Goal: Information Seeking & Learning: Find specific fact

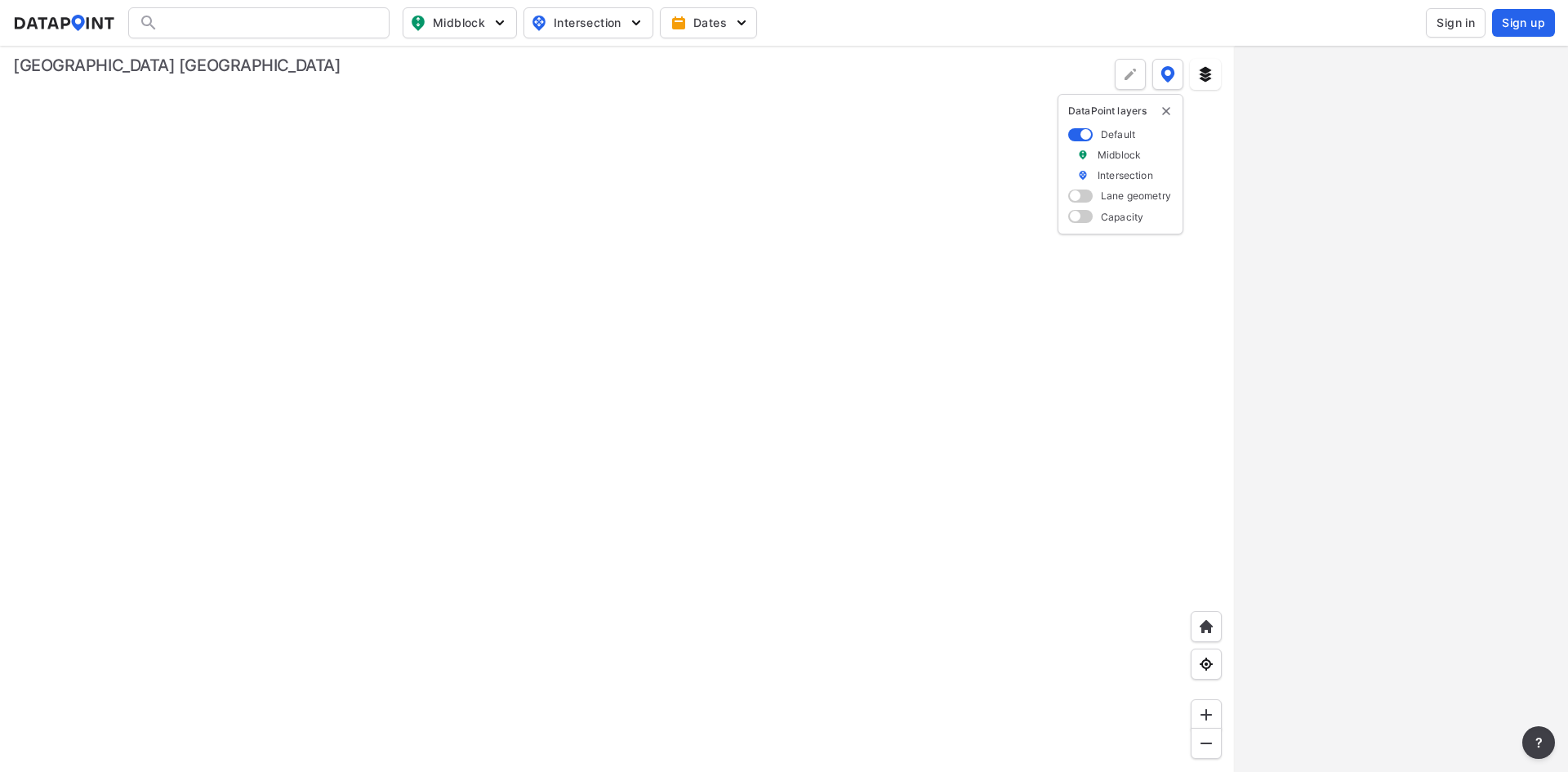
click at [1455, 25] on span "Sign in" at bounding box center [1455, 23] width 38 height 16
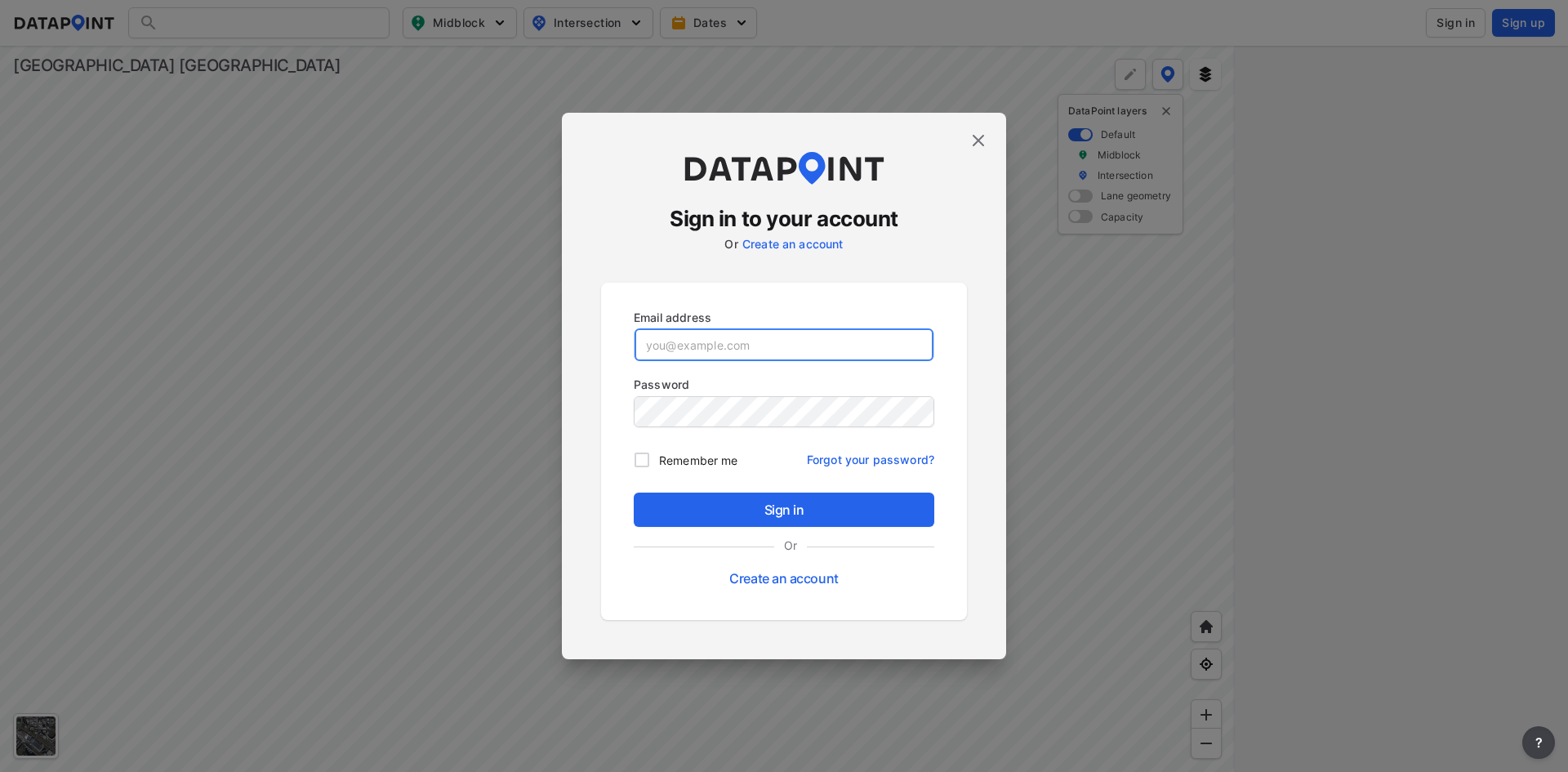
type input "[EMAIL_ADDRESS][DOMAIN_NAME]"
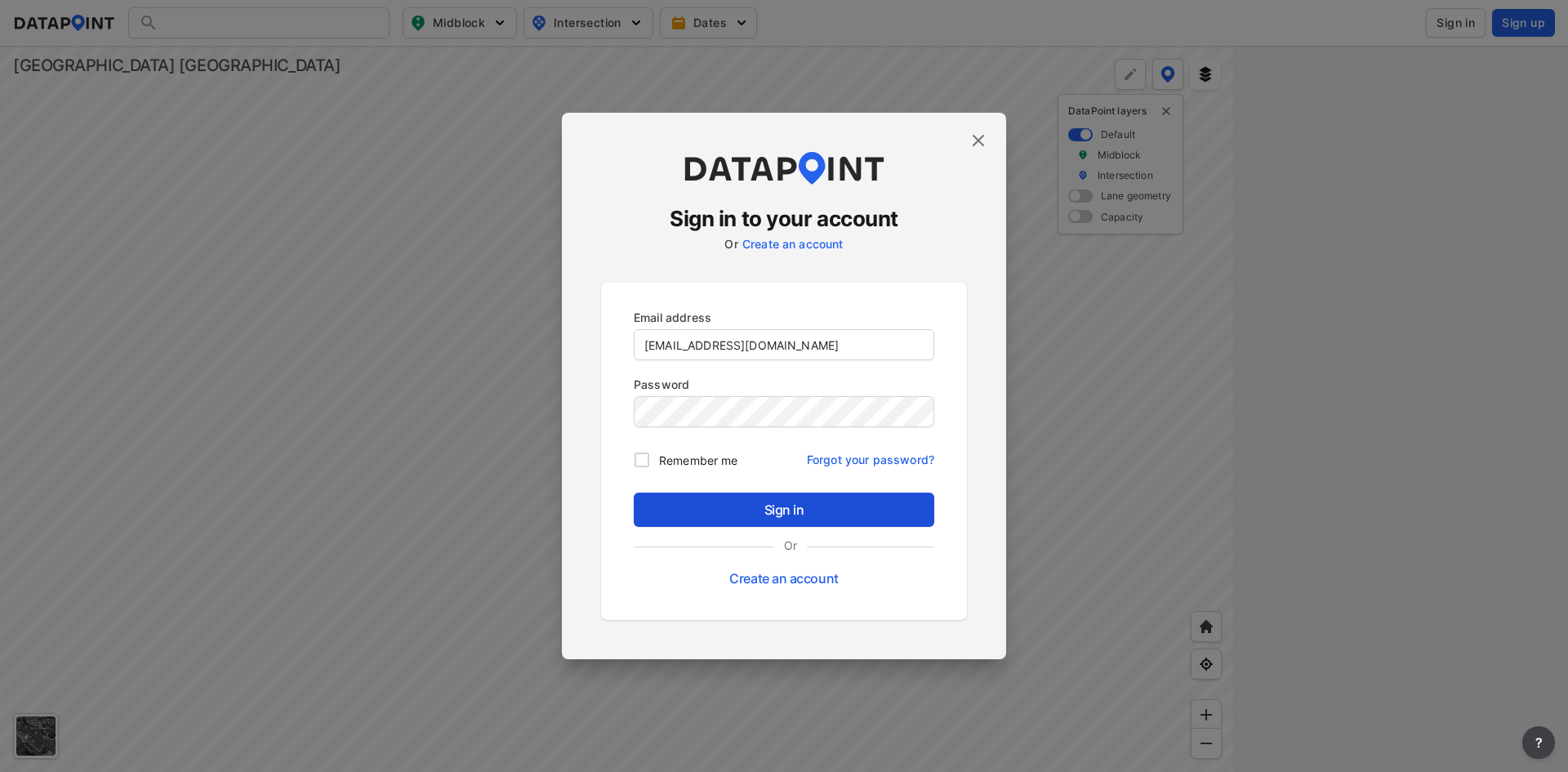
click at [824, 516] on span "Sign in" at bounding box center [784, 509] width 275 height 20
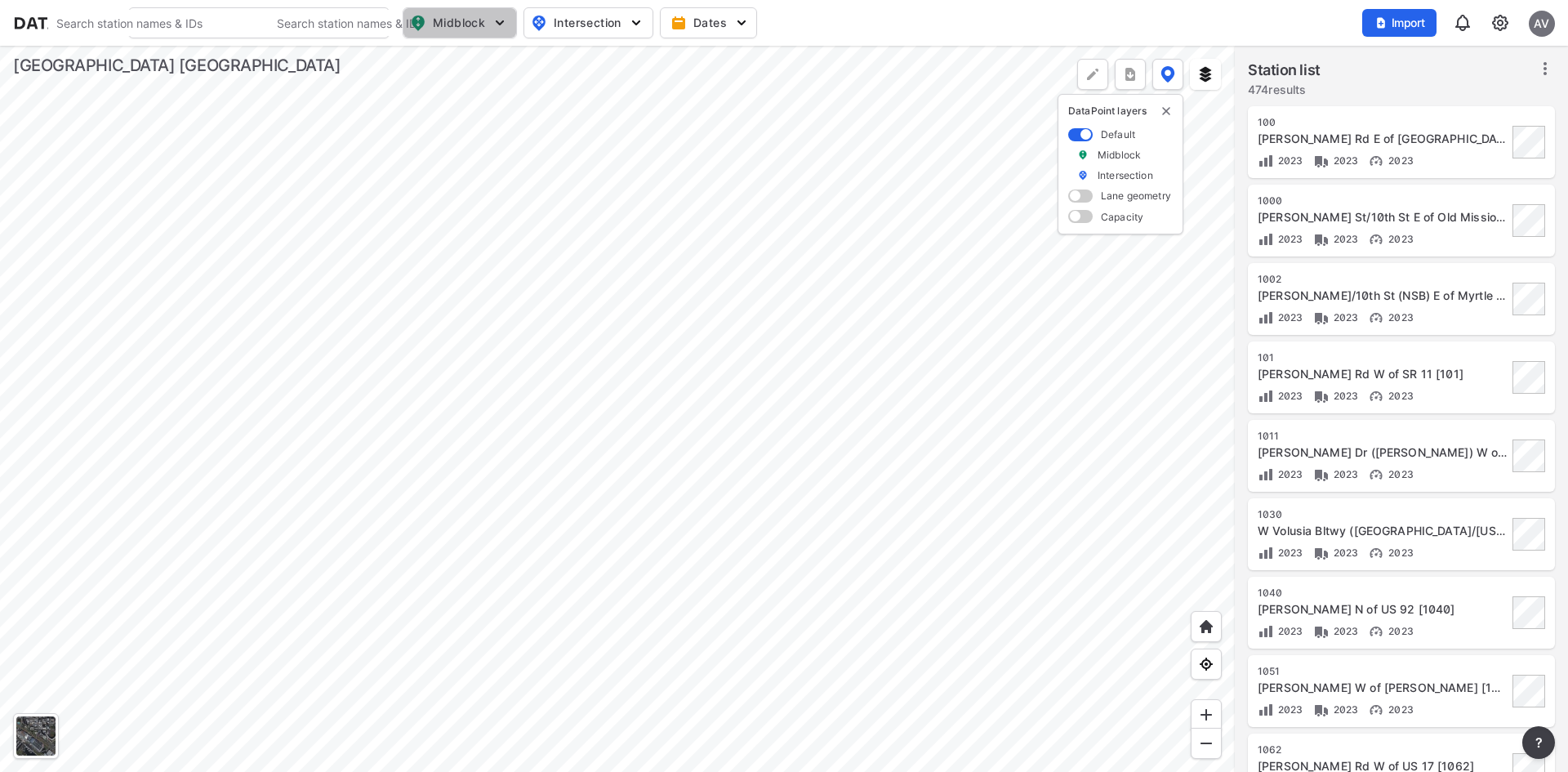
click at [473, 23] on span "Midblock" at bounding box center [458, 23] width 97 height 20
click at [438, 85] on span "Vehicle class" at bounding box center [445, 89] width 69 height 17
click at [375, 85] on input "Vehicle class" at bounding box center [366, 89] width 16 height 16
checkbox input "true"
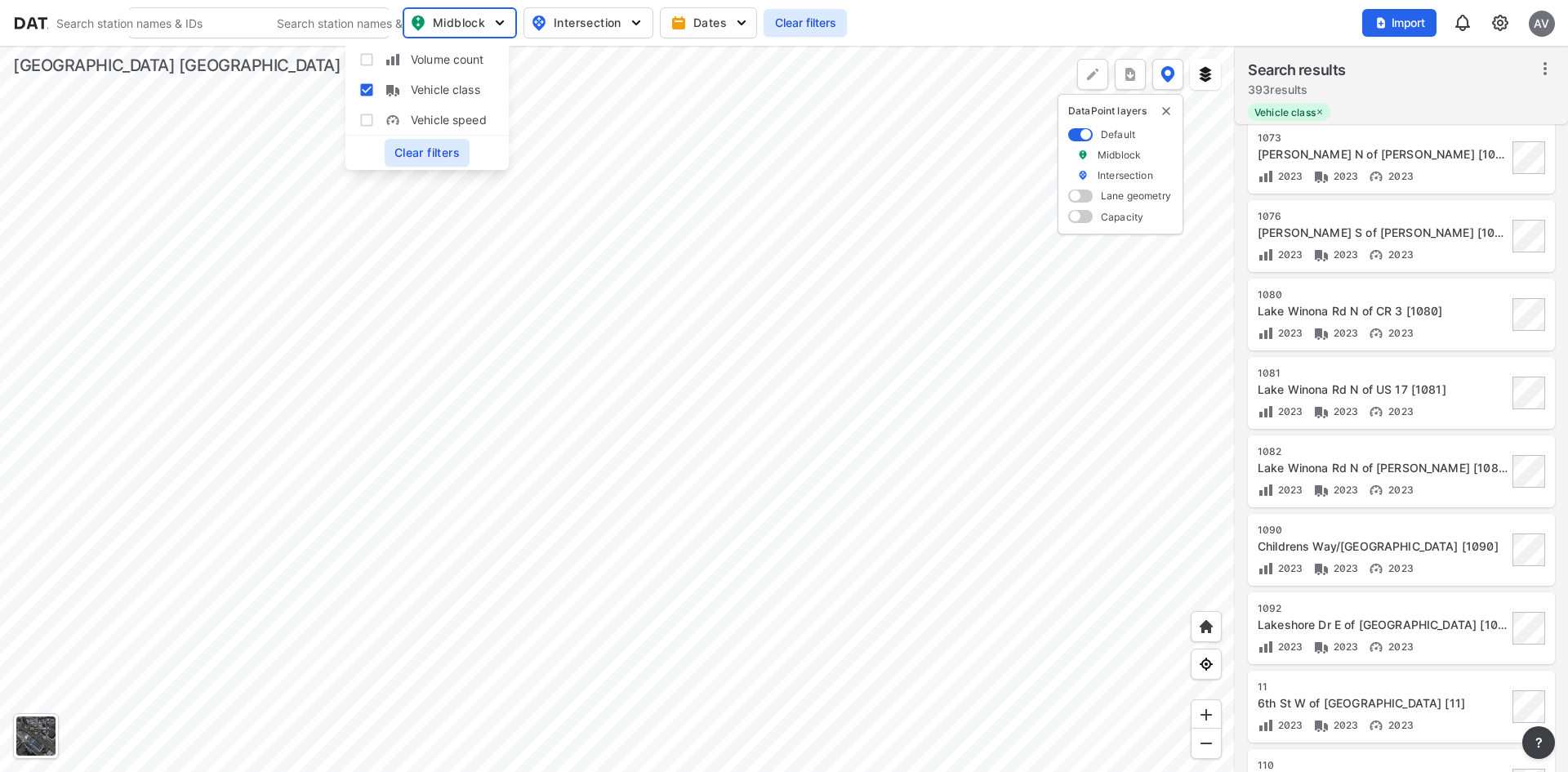
scroll to position [1370, 0]
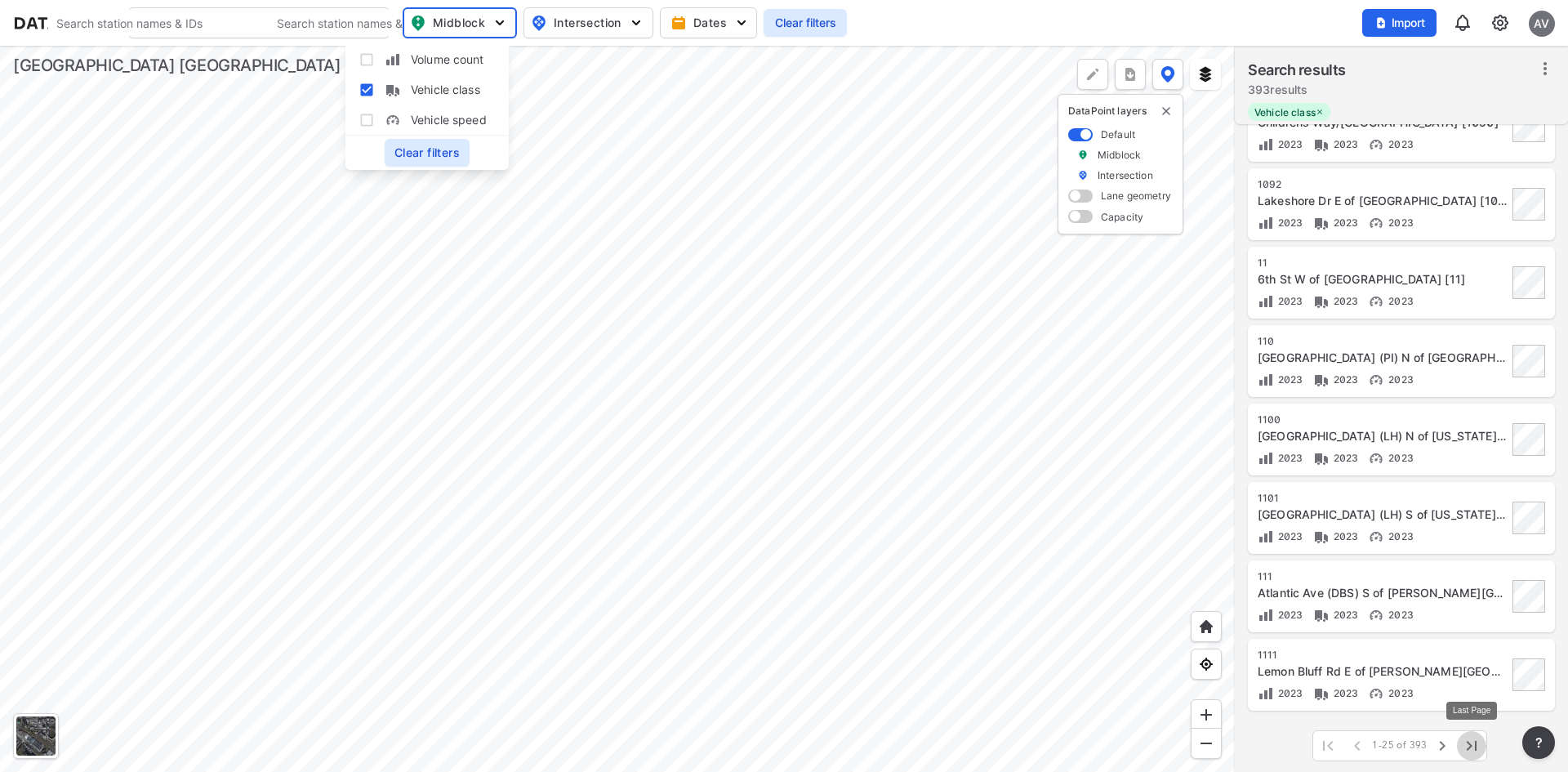
click at [1473, 744] on icon "button" at bounding box center [1470, 745] width 20 height 20
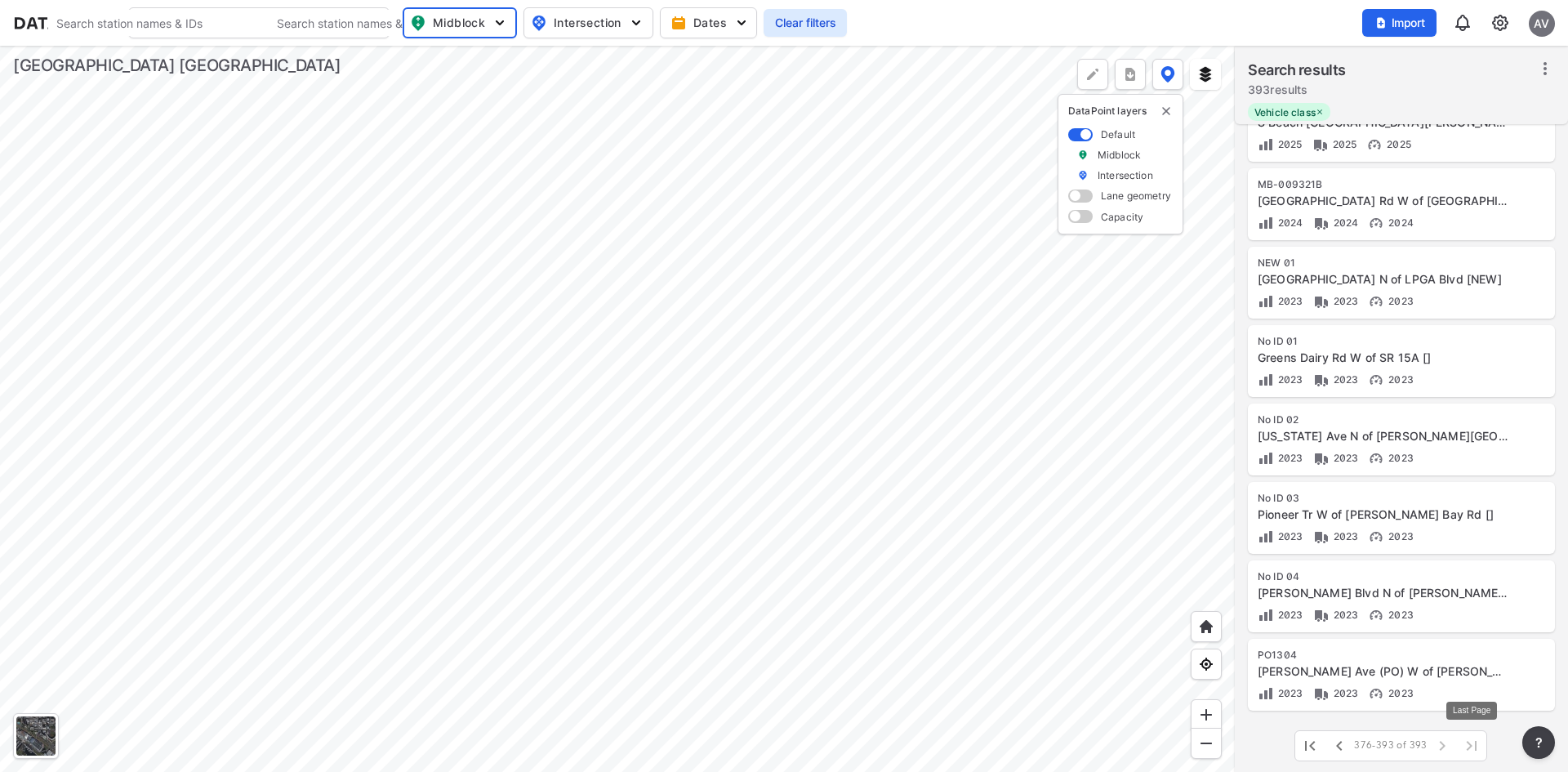
scroll to position [822, 0]
click at [1351, 211] on div "MB-009321B [GEOGRAPHIC_DATA] W of [GEOGRAPHIC_DATA] 2024 2024 2024" at bounding box center [1382, 204] width 249 height 53
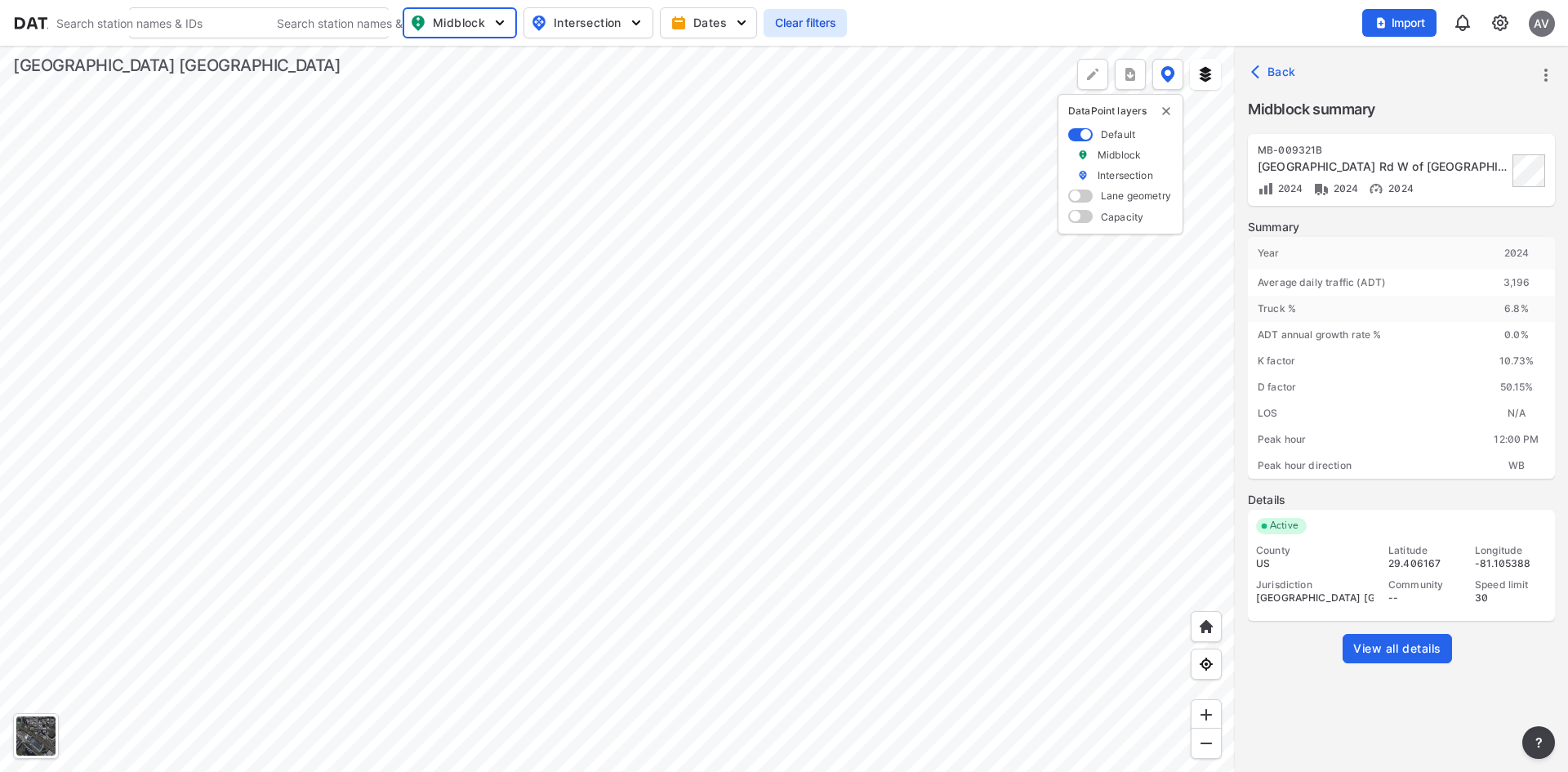
click at [1392, 656] on span "View all details" at bounding box center [1397, 648] width 88 height 16
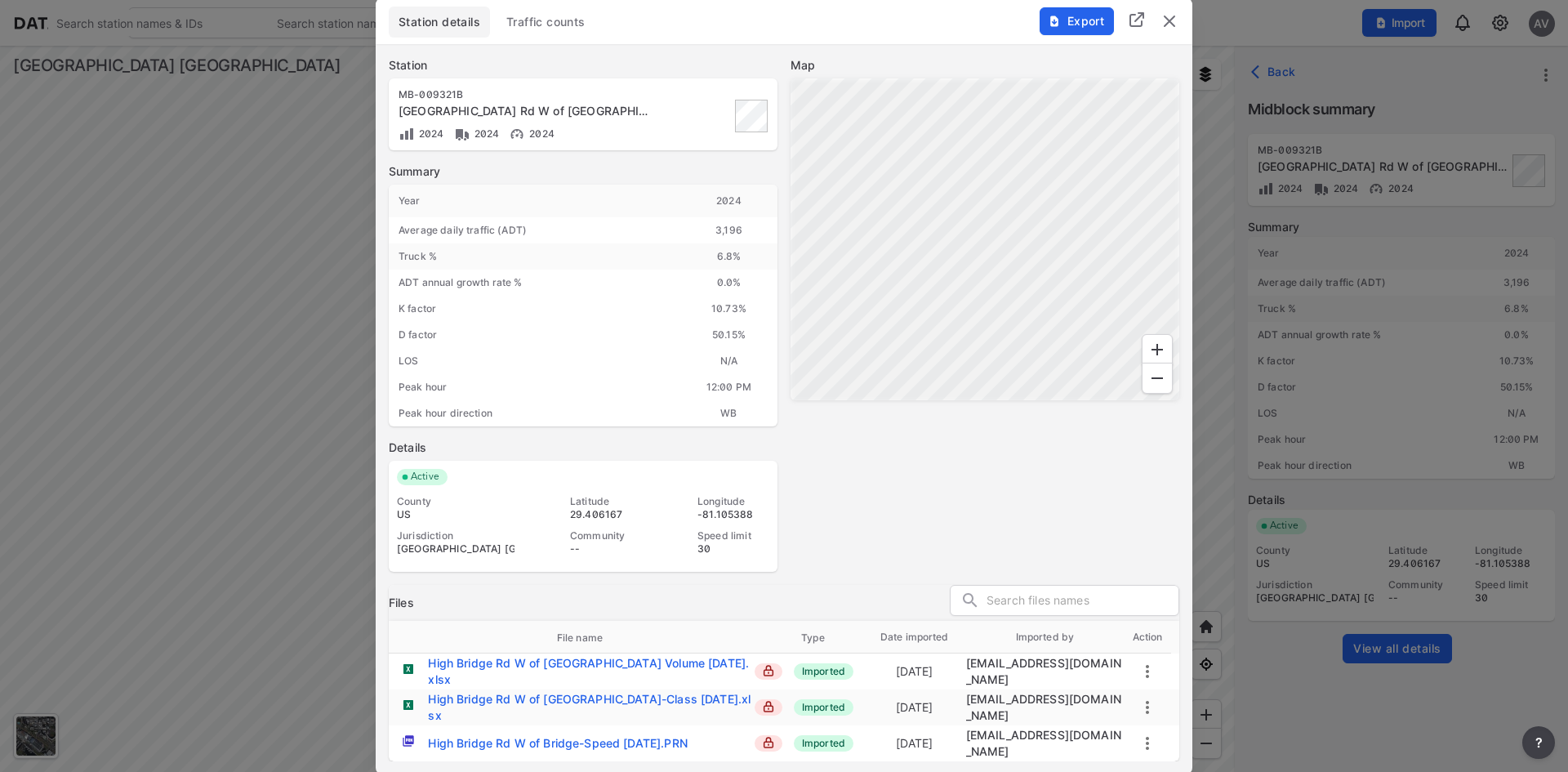
click at [578, 30] on span "Traffic counts" at bounding box center [546, 22] width 79 height 16
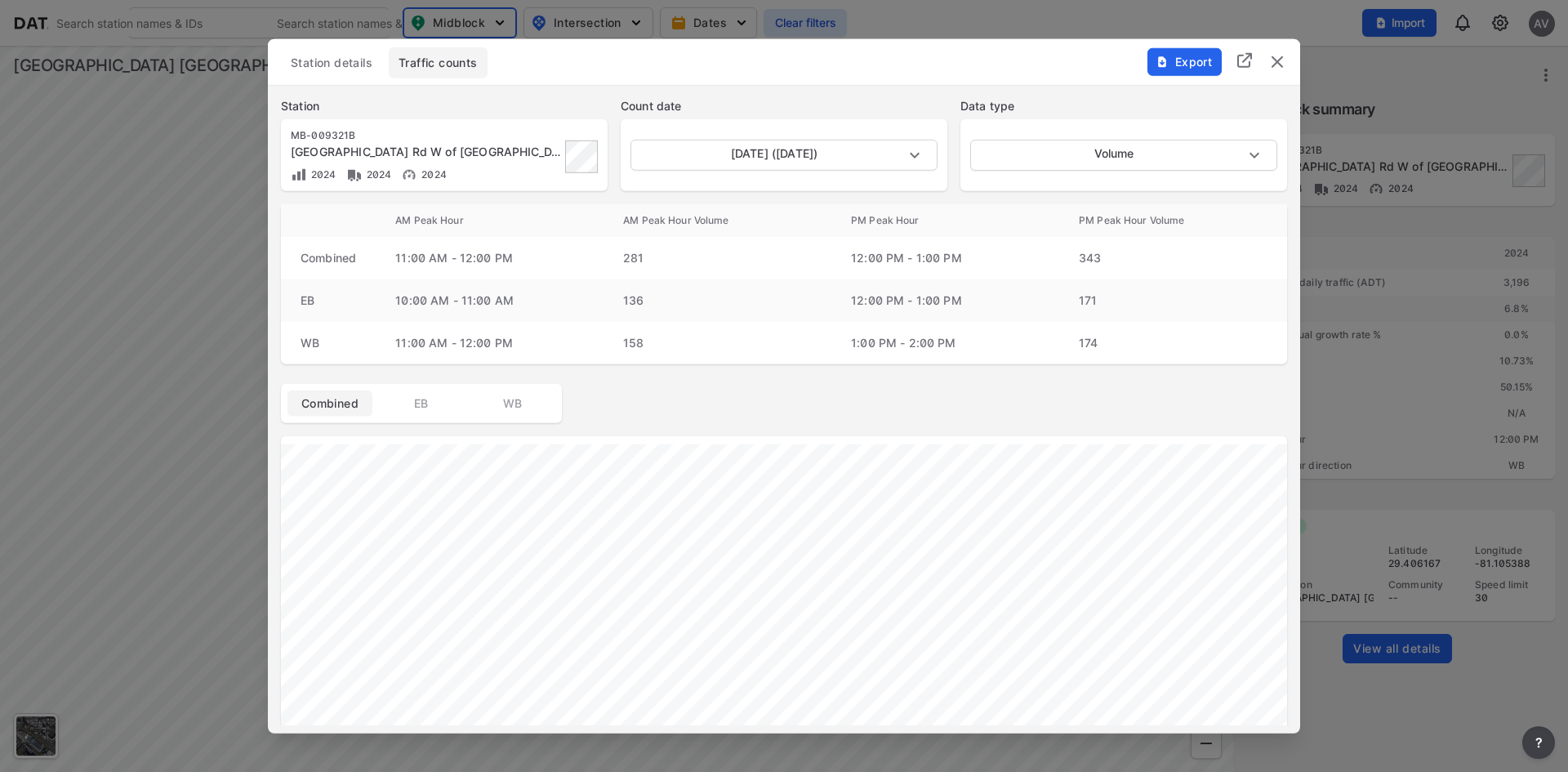
click at [346, 60] on span "Station details" at bounding box center [331, 61] width 82 height 16
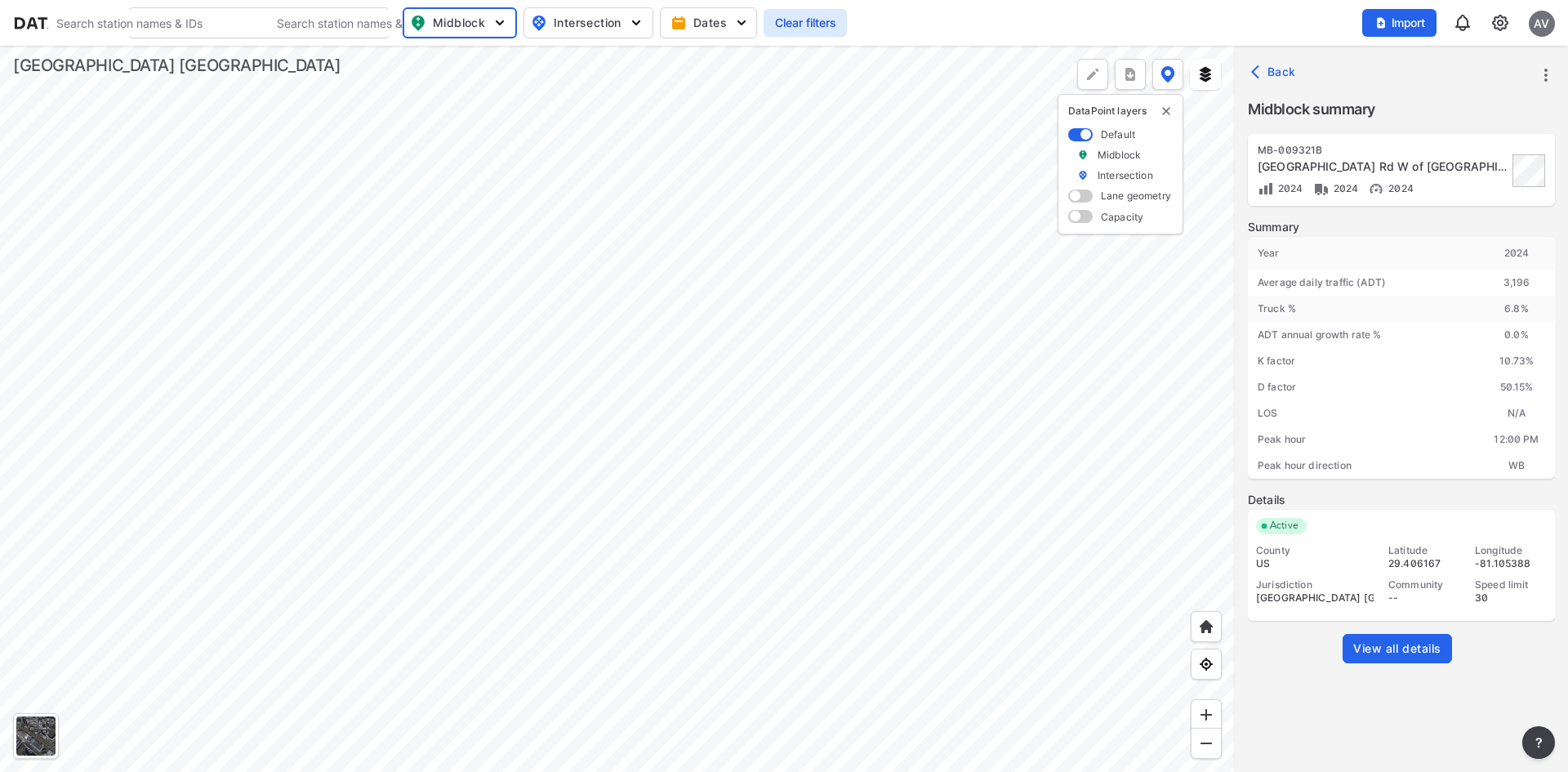
click at [1388, 649] on span "View all details" at bounding box center [1397, 648] width 88 height 16
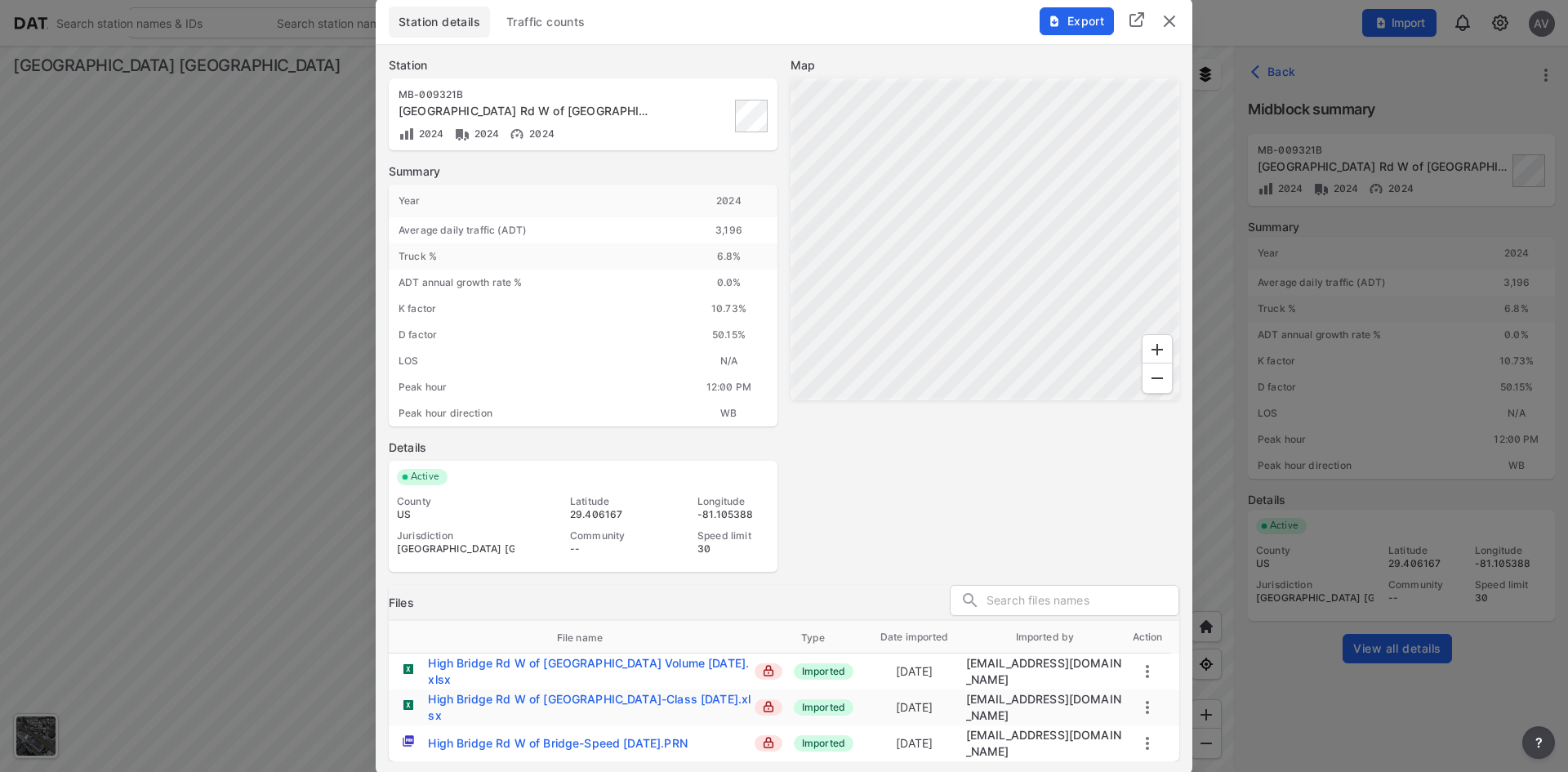
click at [674, 674] on div "High Bridge Rd W of [GEOGRAPHIC_DATA] Volume [DATE].xlsx" at bounding box center [590, 671] width 324 height 33
click at [520, 707] on div "High Bridge Rd W of [GEOGRAPHIC_DATA]-Class [DATE].xlsx" at bounding box center [590, 707] width 324 height 33
click at [579, 703] on div "High Bridge Rd W of [GEOGRAPHIC_DATA]-Class [DATE].xlsx" at bounding box center [590, 707] width 324 height 33
click at [1372, 262] on div at bounding box center [784, 386] width 1568 height 772
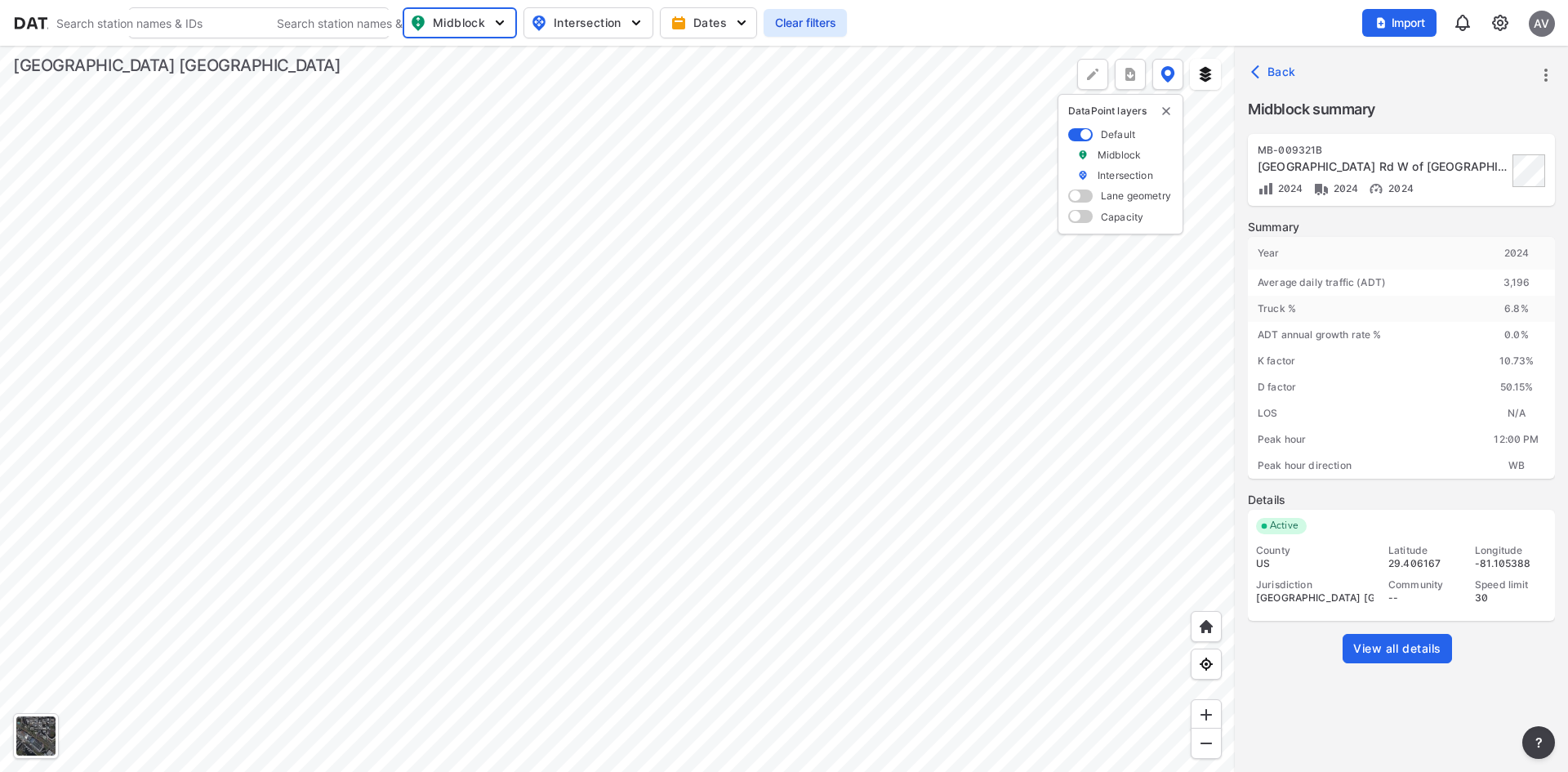
click at [1274, 84] on button "Back" at bounding box center [1274, 72] width 54 height 26
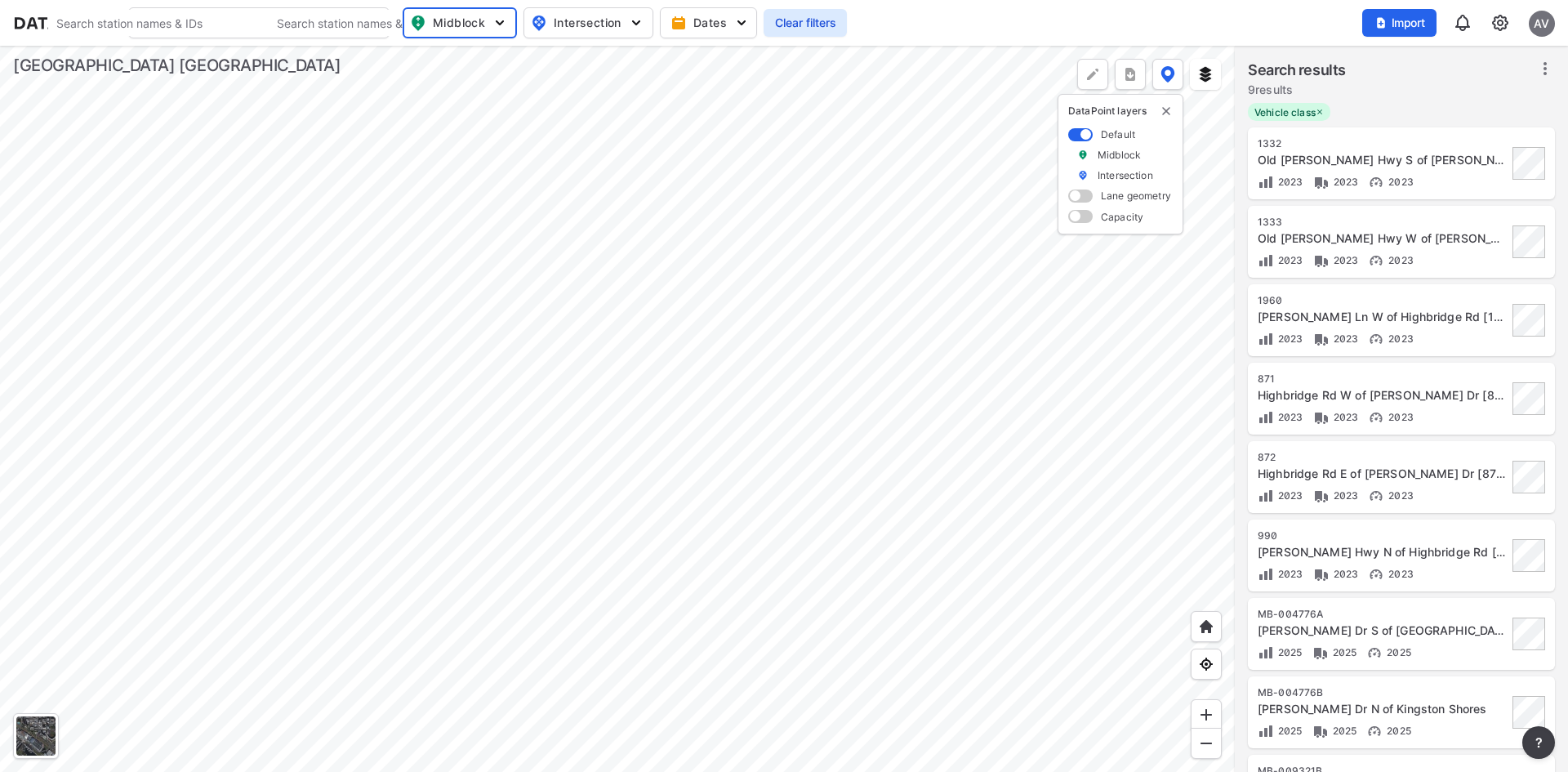
click at [1384, 387] on div "Highbridge Rd W of [PERSON_NAME] Dr [871]" at bounding box center [1382, 395] width 249 height 16
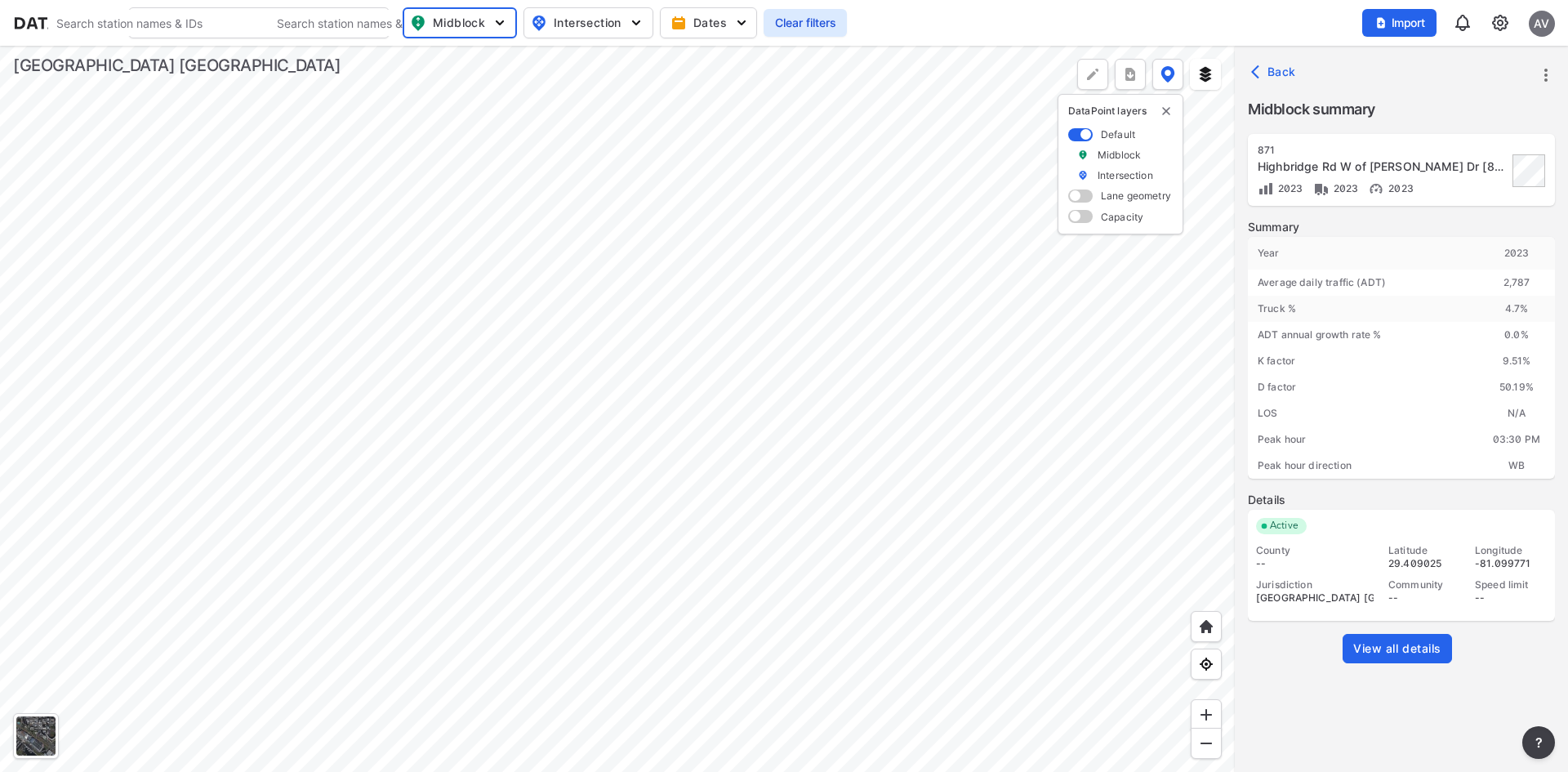
click at [1373, 704] on div "[STREET_ADDRESS] of [PERSON_NAME] Dr [871] 2023 2023 2023 Summary Year [DATE] A…" at bounding box center [1400, 462] width 307 height 655
click at [1373, 651] on span "View all details" at bounding box center [1397, 648] width 88 height 16
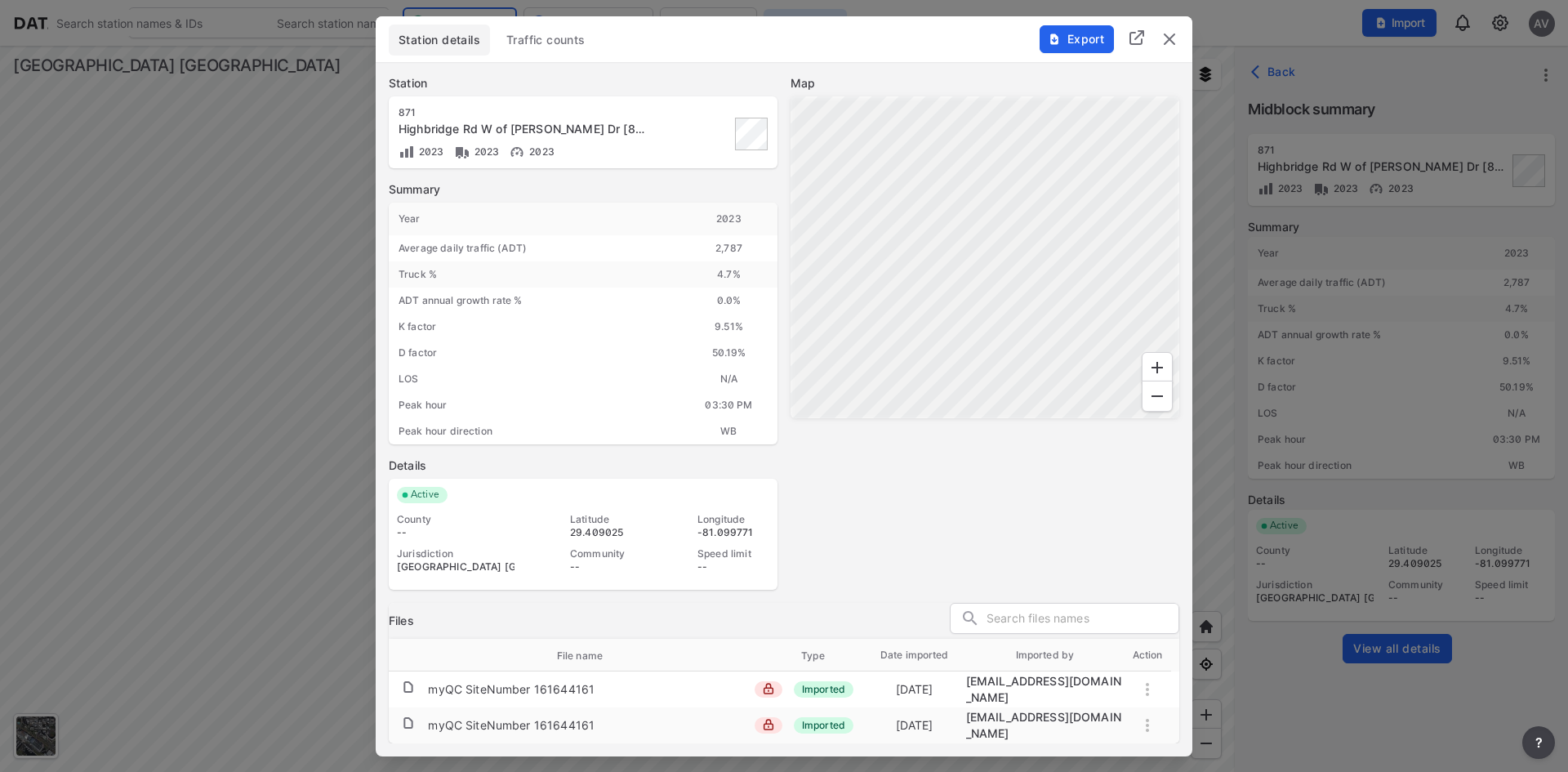
click at [537, 44] on span "Traffic counts" at bounding box center [546, 39] width 79 height 16
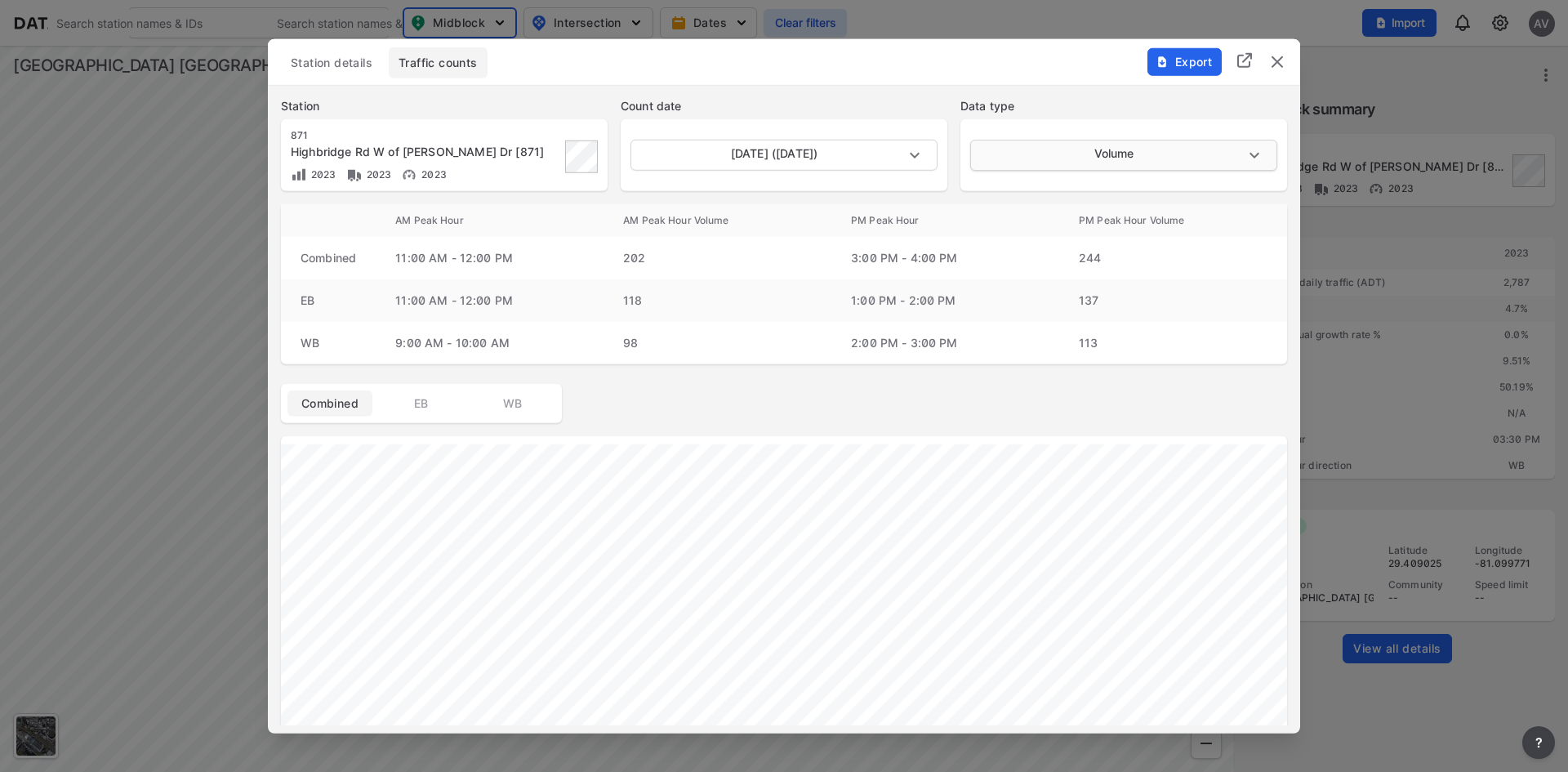
click at [1078, 165] on body "Search Please enter a search term. Search Please enter a search term. Midblock …" at bounding box center [784, 386] width 1568 height 772
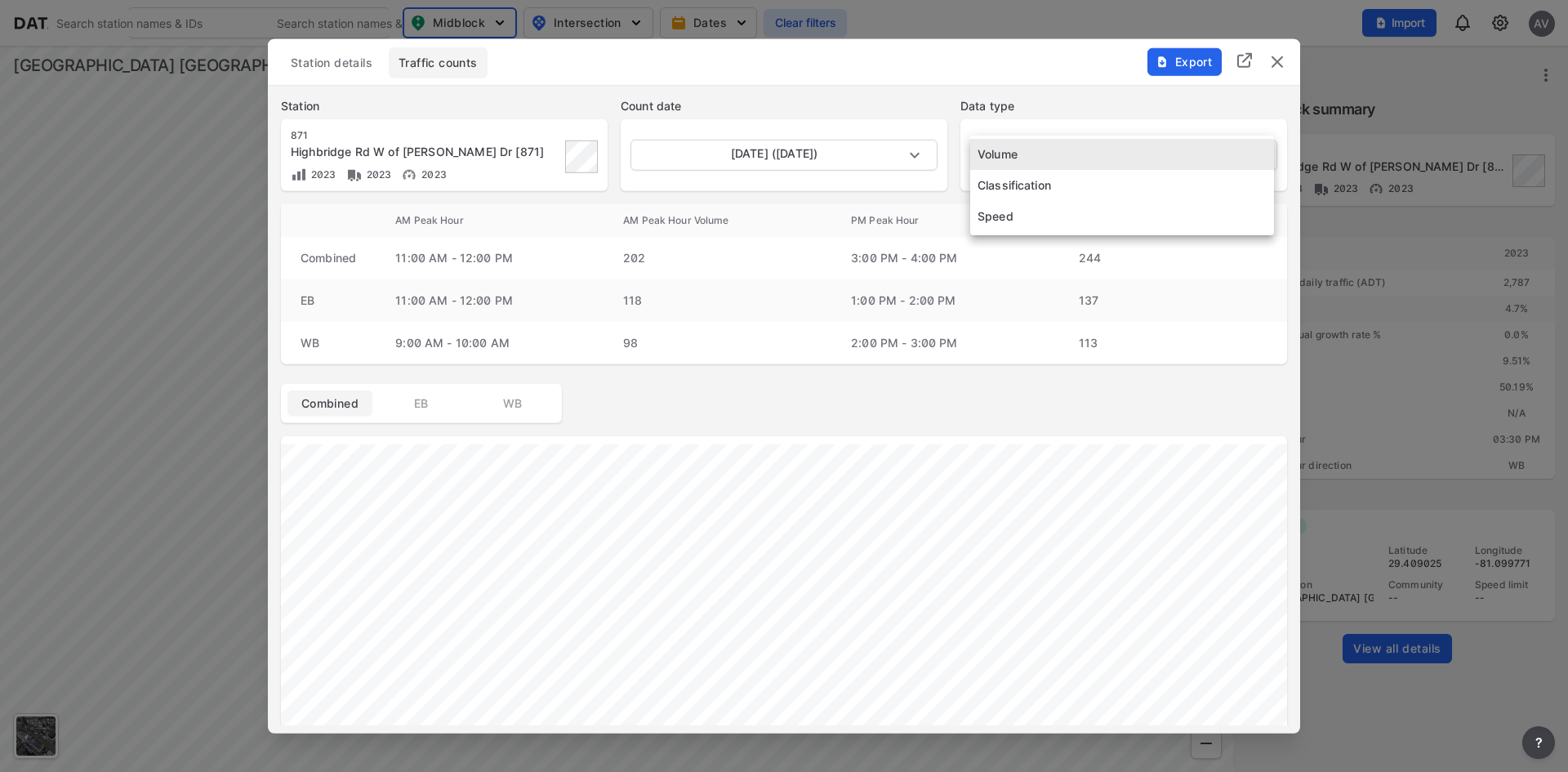
click at [1039, 187] on li "Classification" at bounding box center [1122, 185] width 304 height 31
type input "Classification"
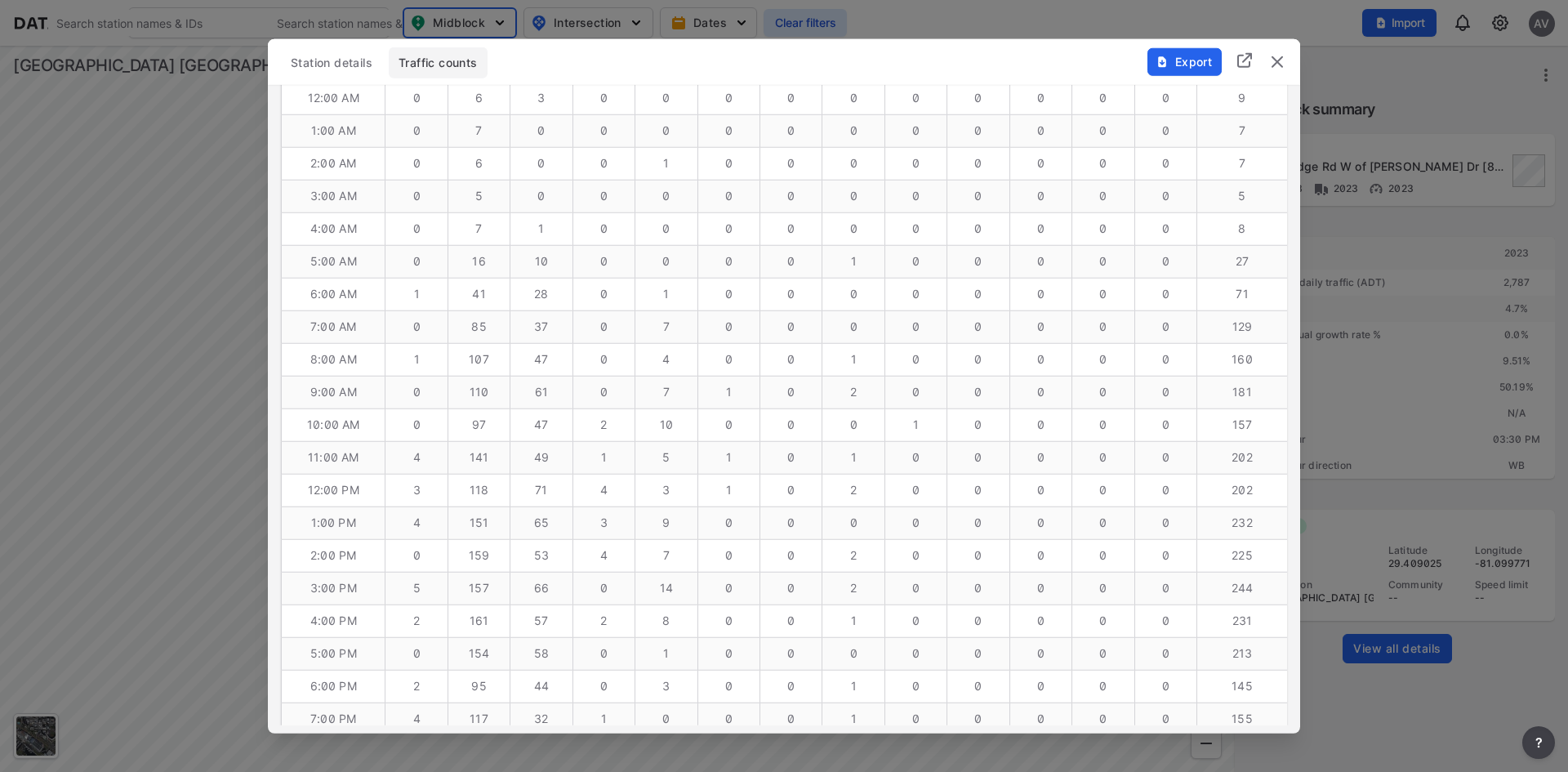
scroll to position [810, 0]
